Goal: Information Seeking & Learning: Learn about a topic

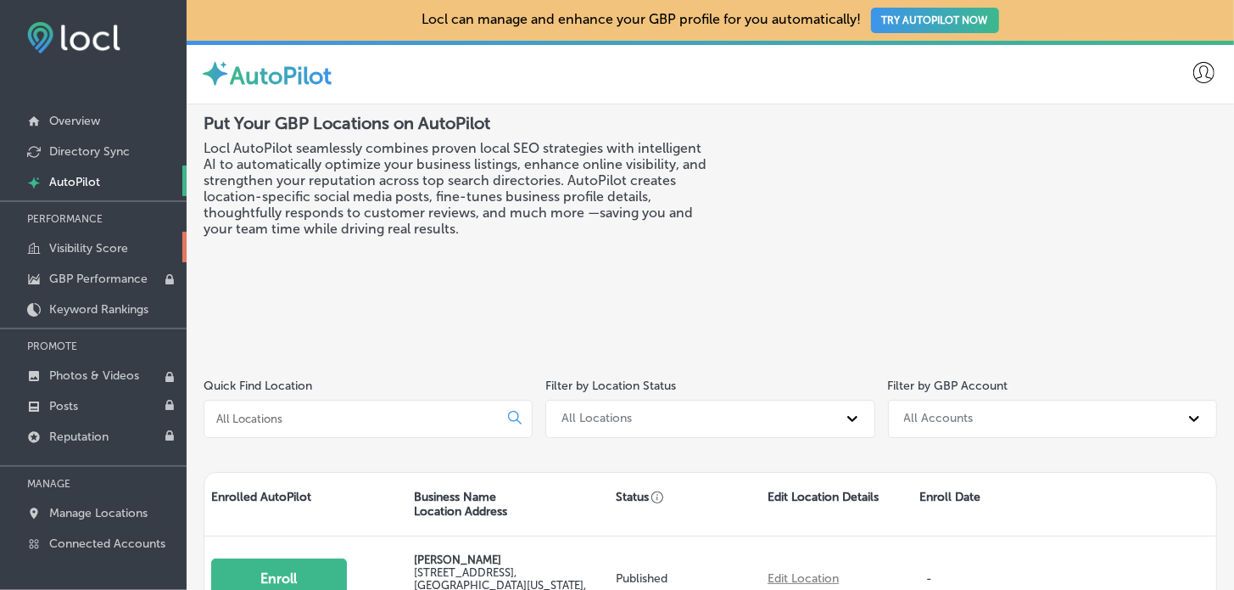
click at [112, 246] on p "Visibility Score" at bounding box center [88, 248] width 79 height 14
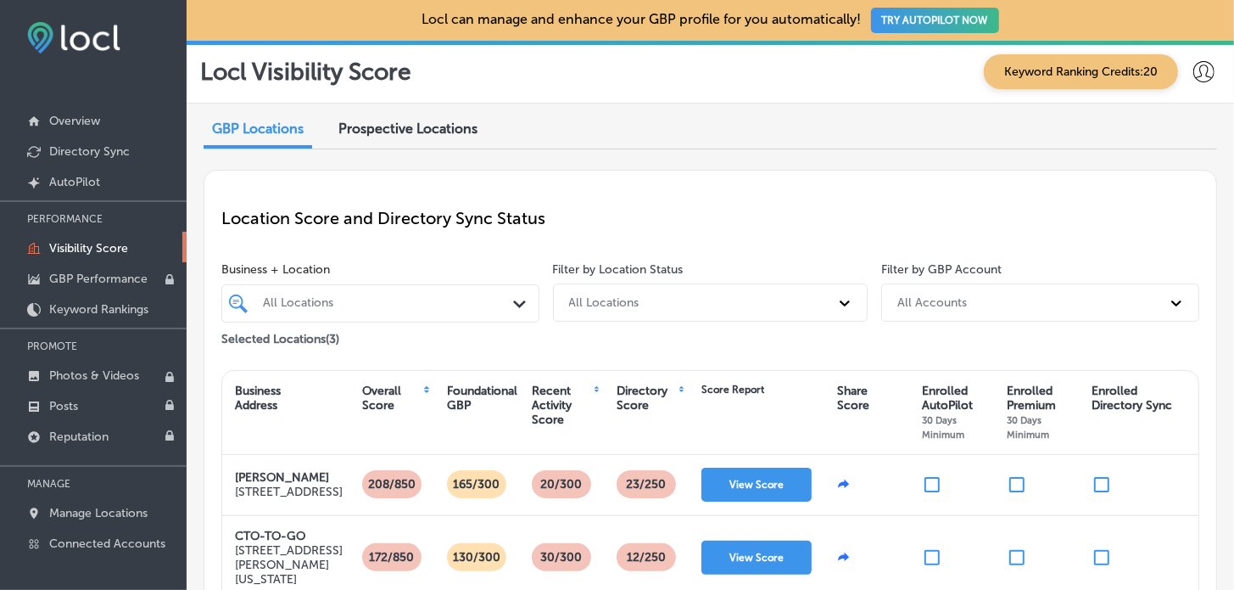
click at [392, 131] on span "Prospective Locations" at bounding box center [407, 128] width 139 height 16
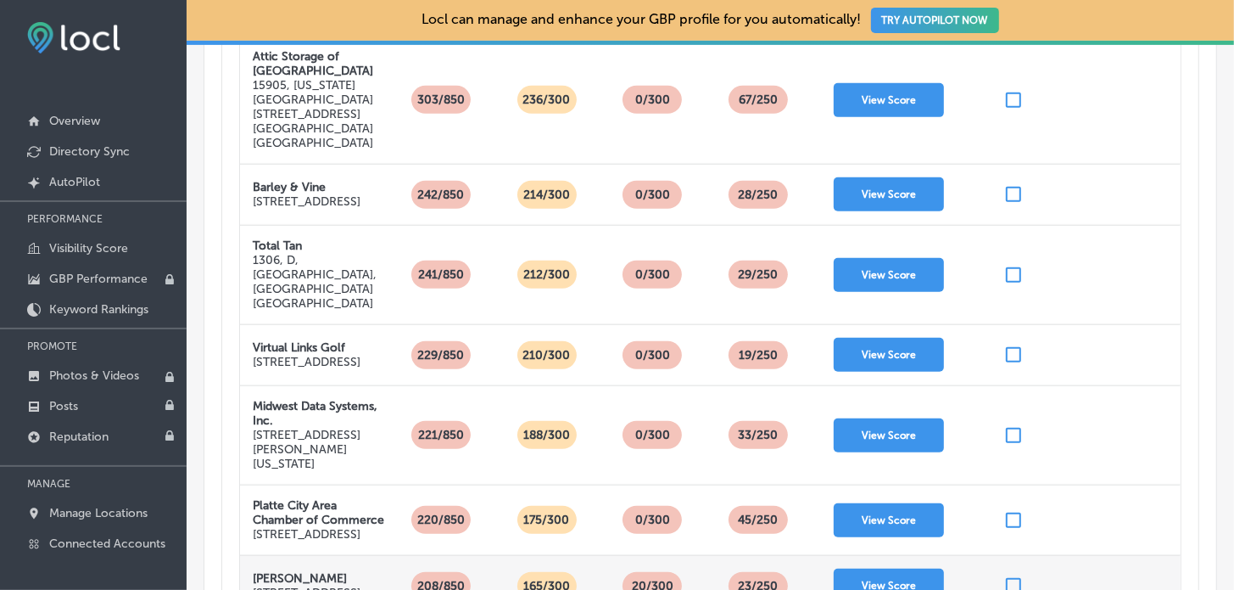
scroll to position [445, 0]
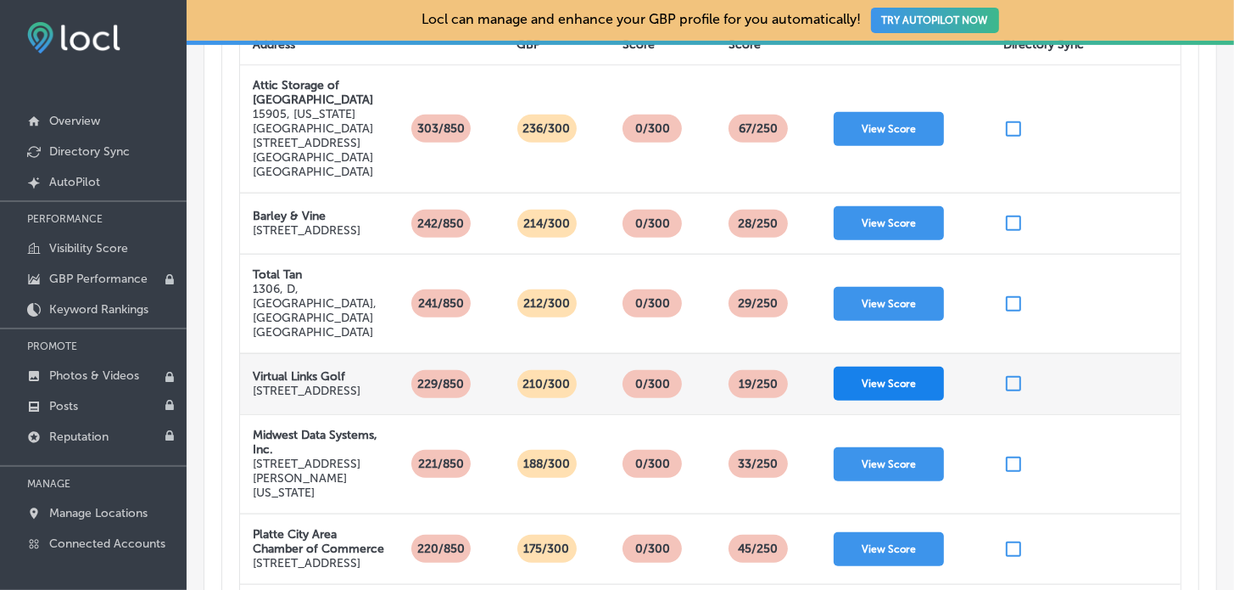
click at [879, 366] on button "View Score" at bounding box center [889, 383] width 110 height 34
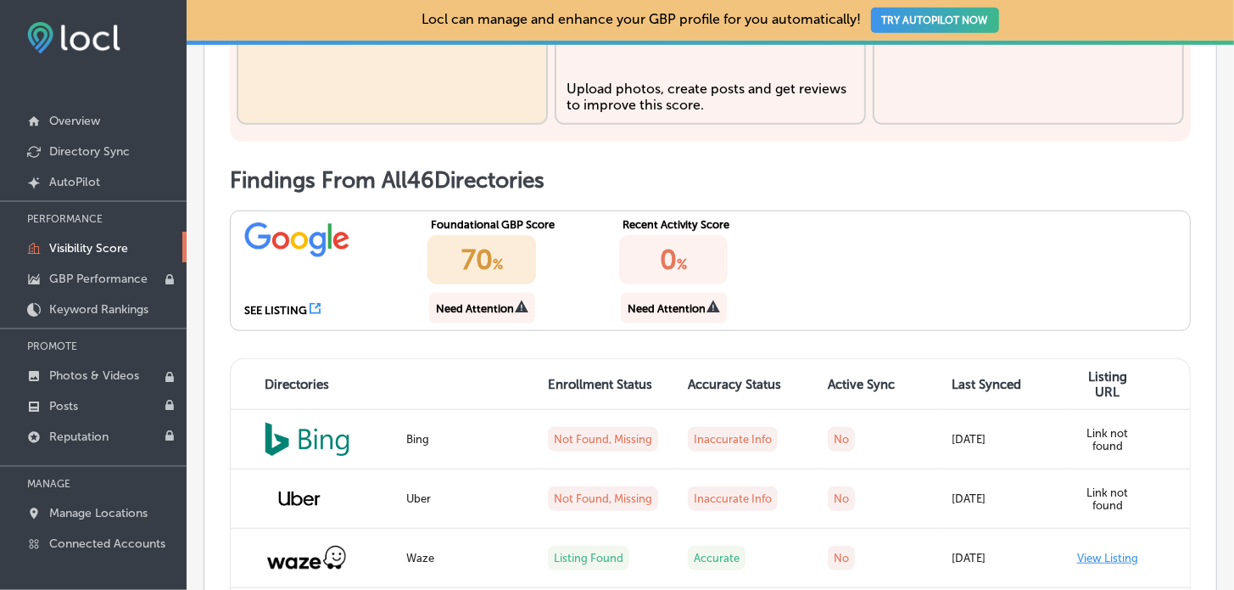
scroll to position [763, 0]
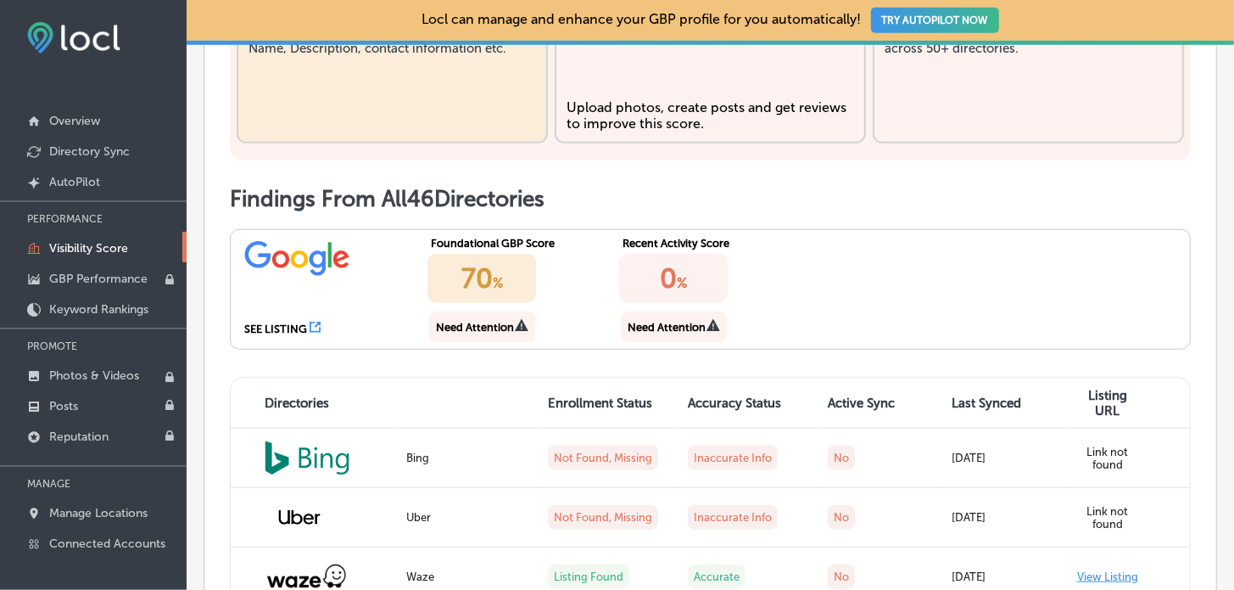
click at [310, 333] on icon at bounding box center [315, 327] width 11 height 11
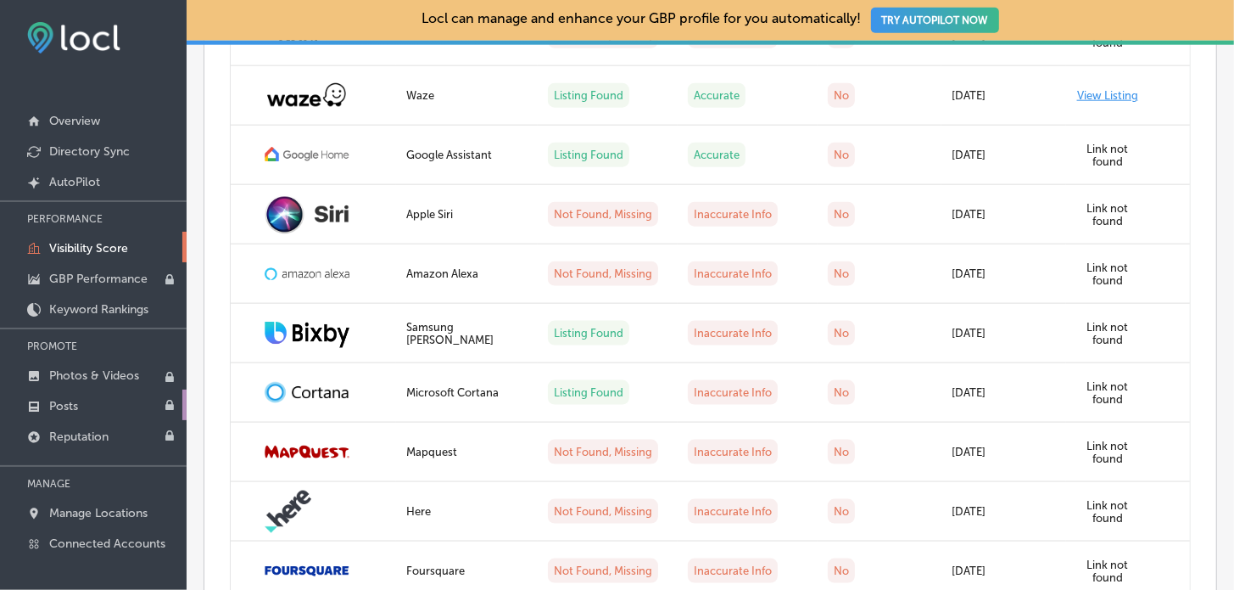
scroll to position [1272, 0]
